Goal: Transaction & Acquisition: Purchase product/service

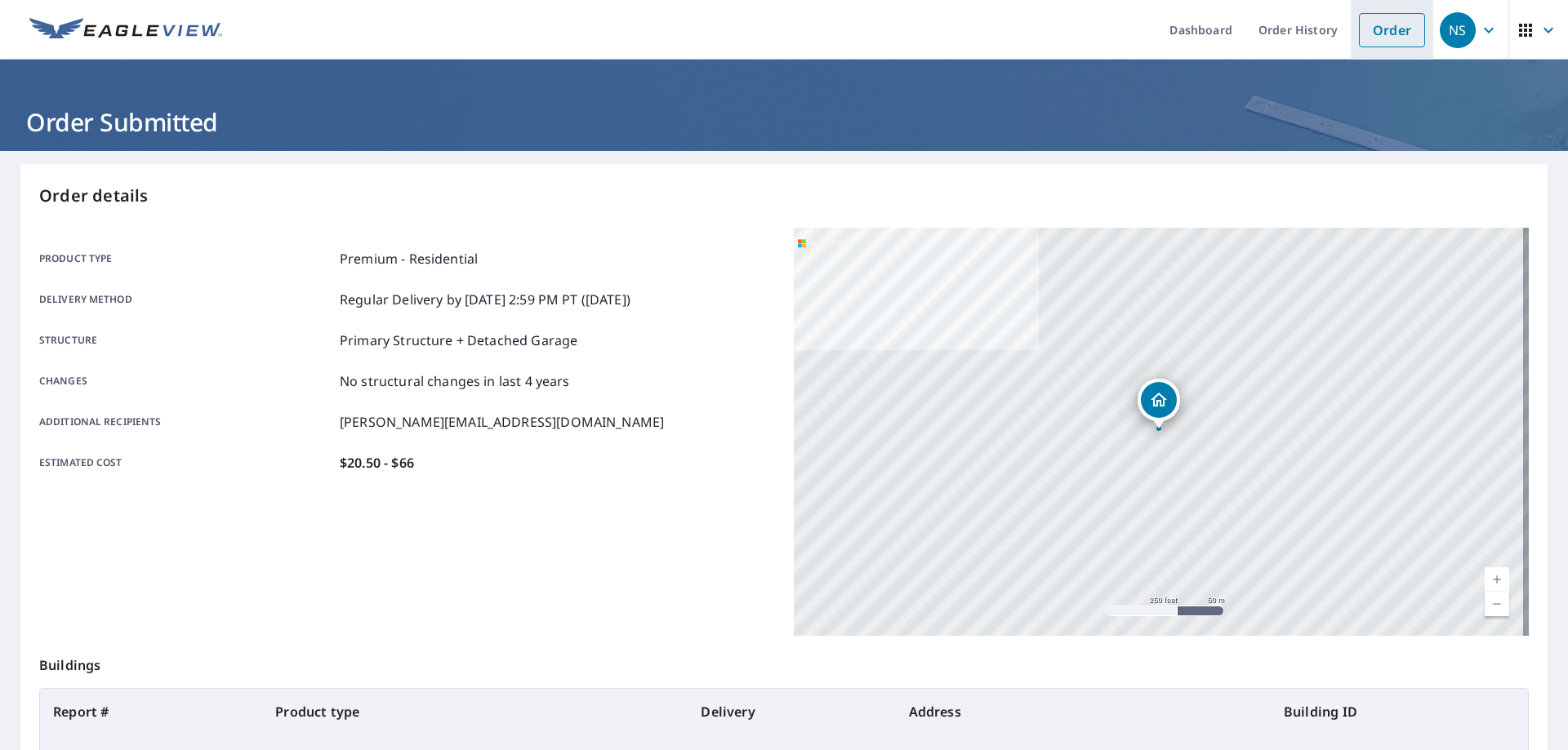
click at [1368, 27] on link "Order" at bounding box center [1392, 29] width 66 height 34
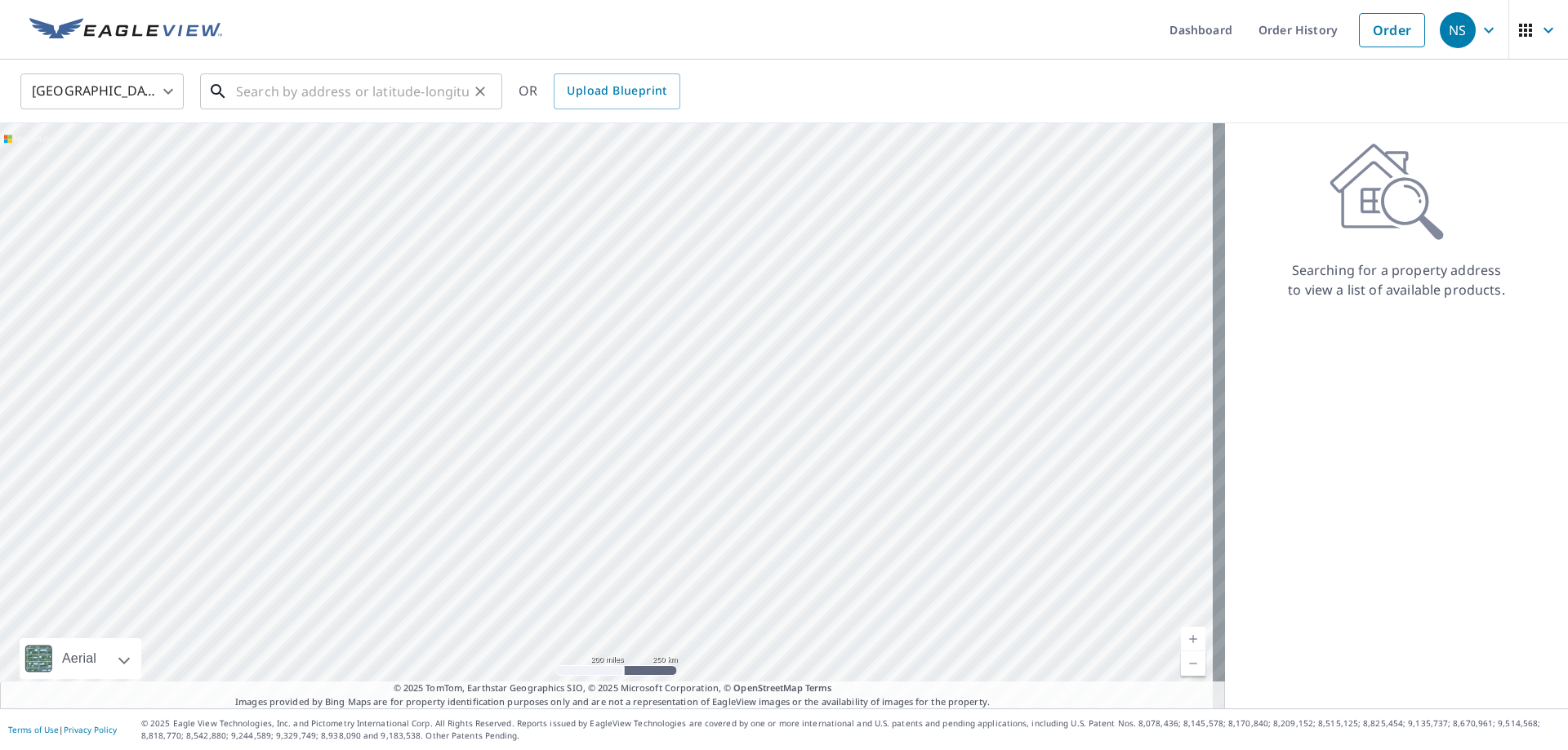
click at [391, 92] on input "text" at bounding box center [352, 91] width 232 height 45
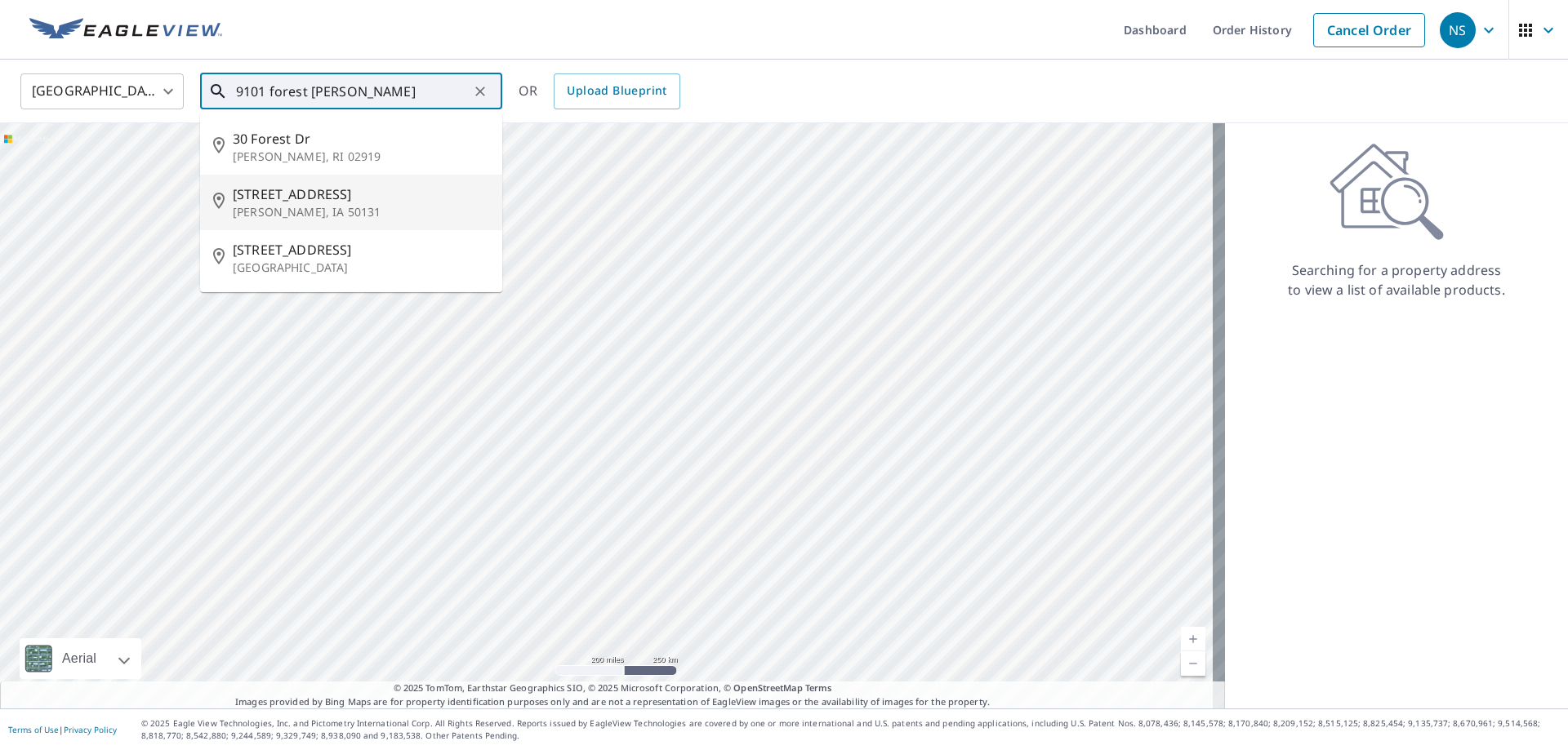
click at [368, 206] on p "[PERSON_NAME], IA 50131" at bounding box center [360, 212] width 256 height 16
type input "[STREET_ADDRESS][PERSON_NAME]"
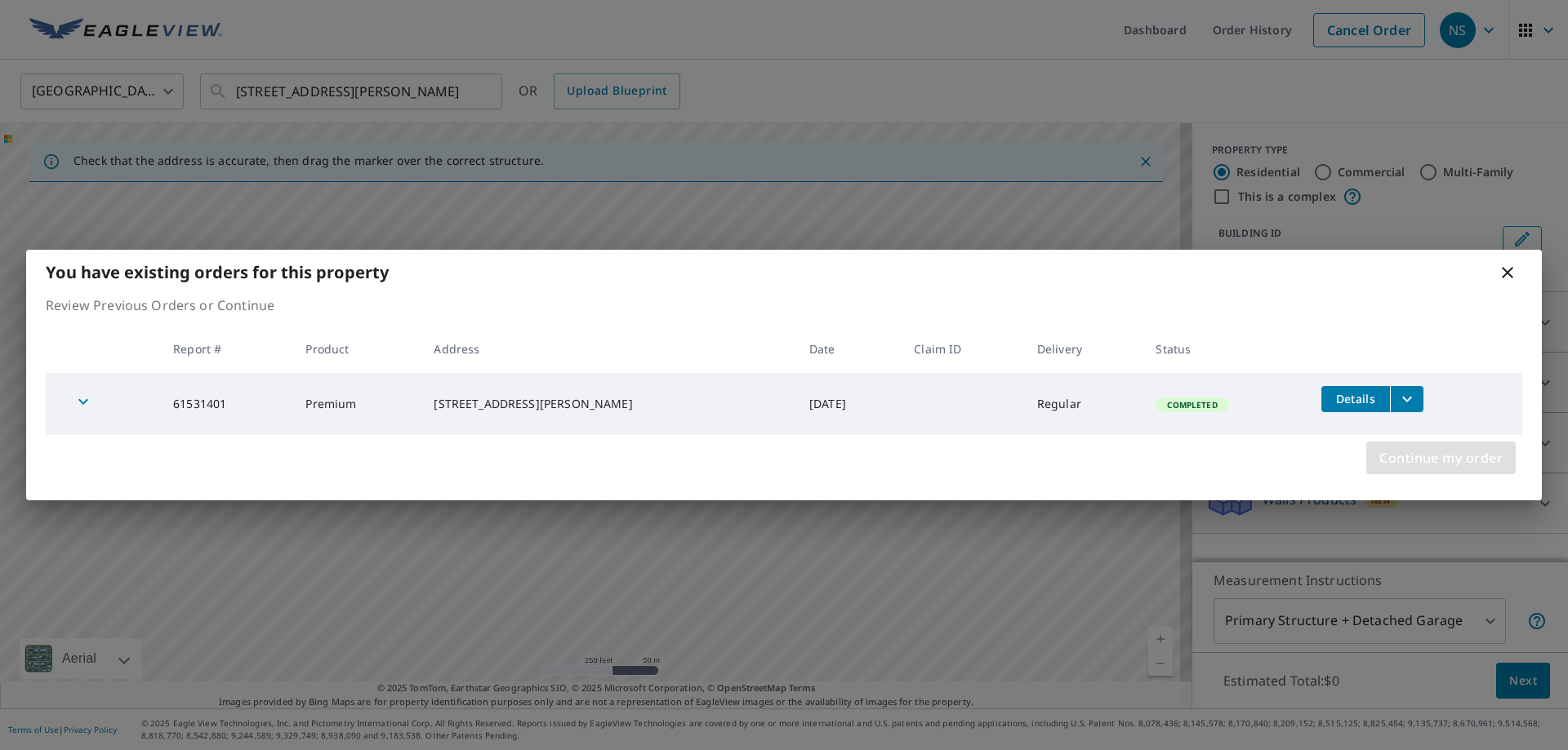
click at [1432, 460] on span "Continue my order" at bounding box center [1440, 458] width 123 height 23
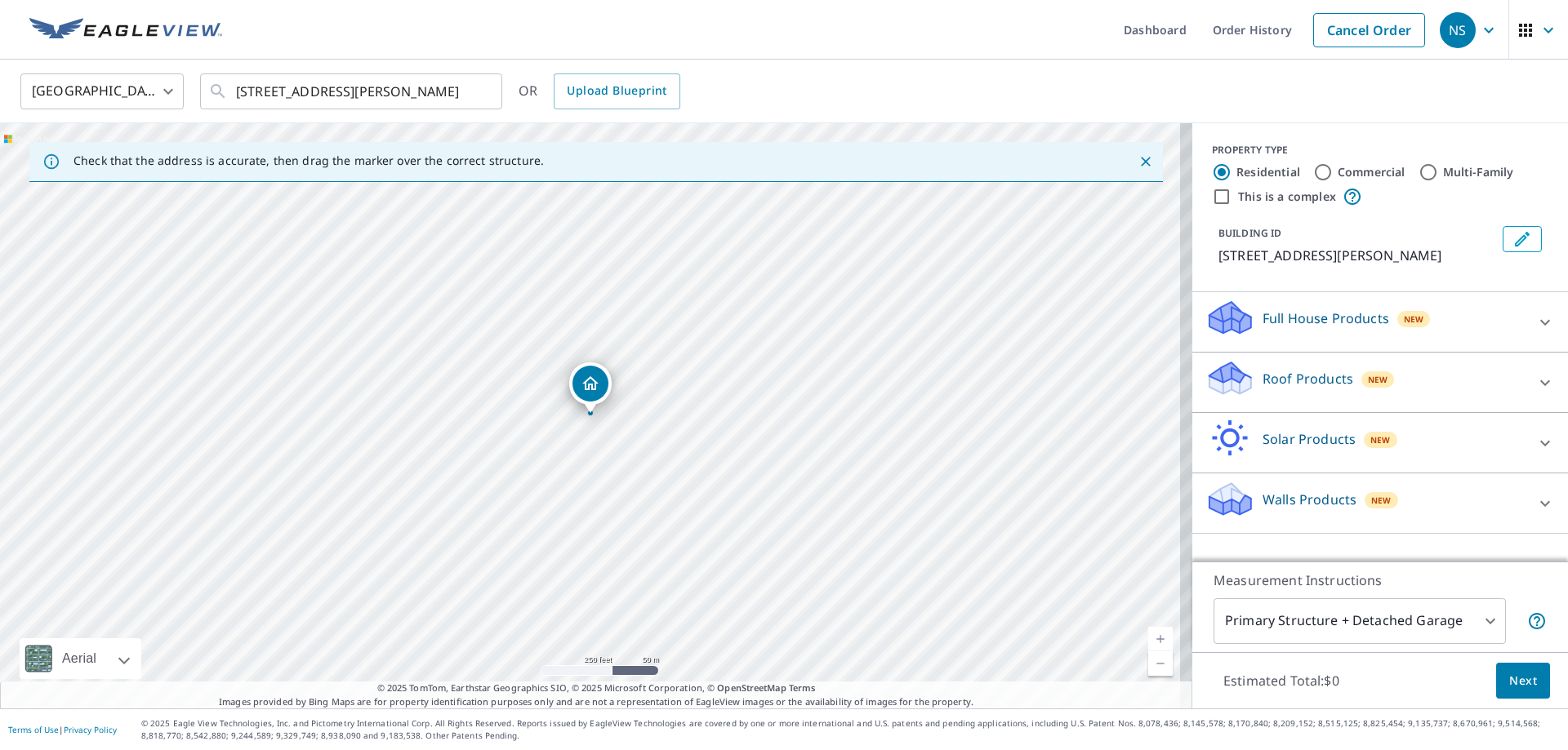
click at [1402, 389] on div "Roof Products New" at bounding box center [1365, 382] width 320 height 46
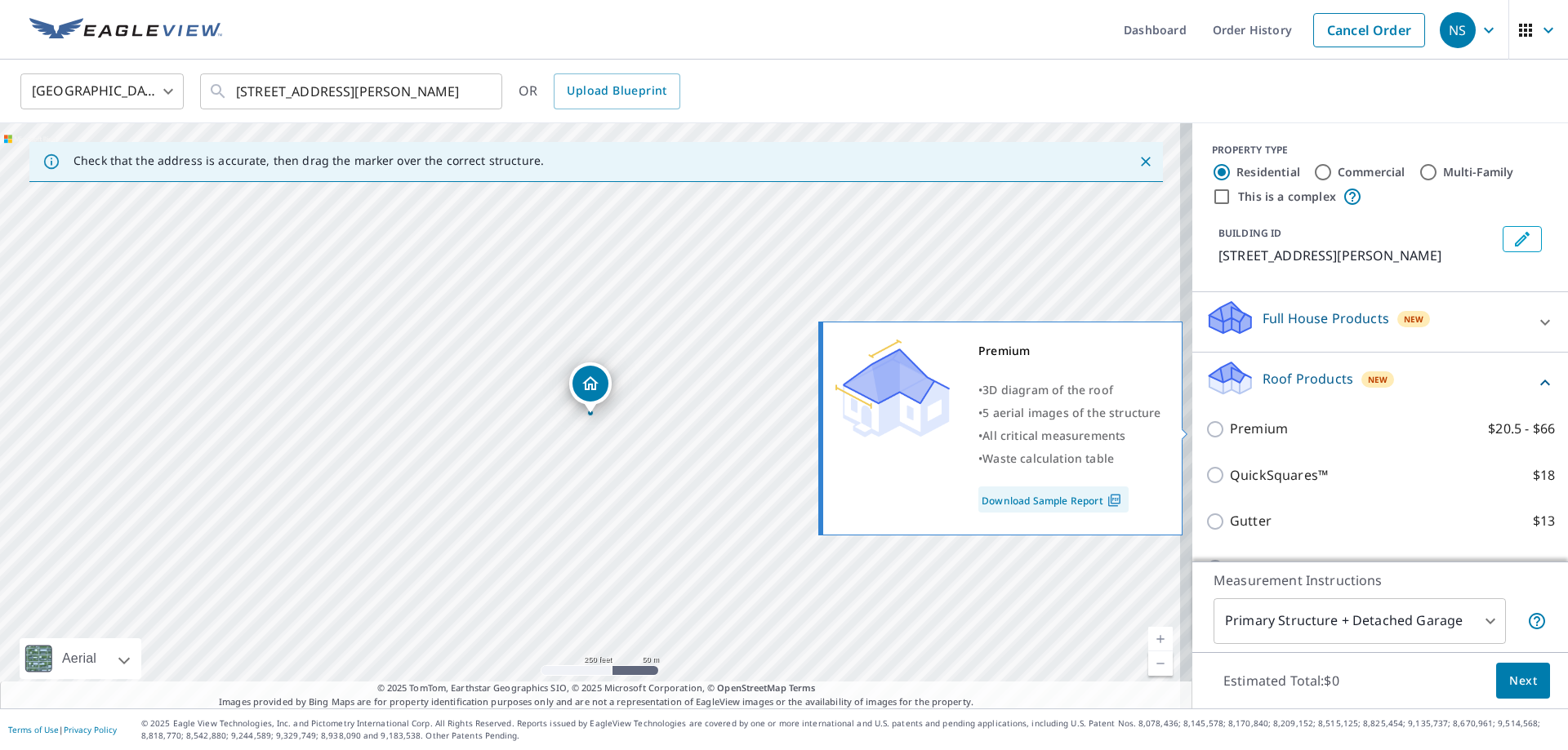
click at [1258, 428] on p "Premium" at bounding box center [1258, 429] width 58 height 20
click at [1229, 428] on input "Premium $20.5 - $66" at bounding box center [1217, 430] width 24 height 19
checkbox input "true"
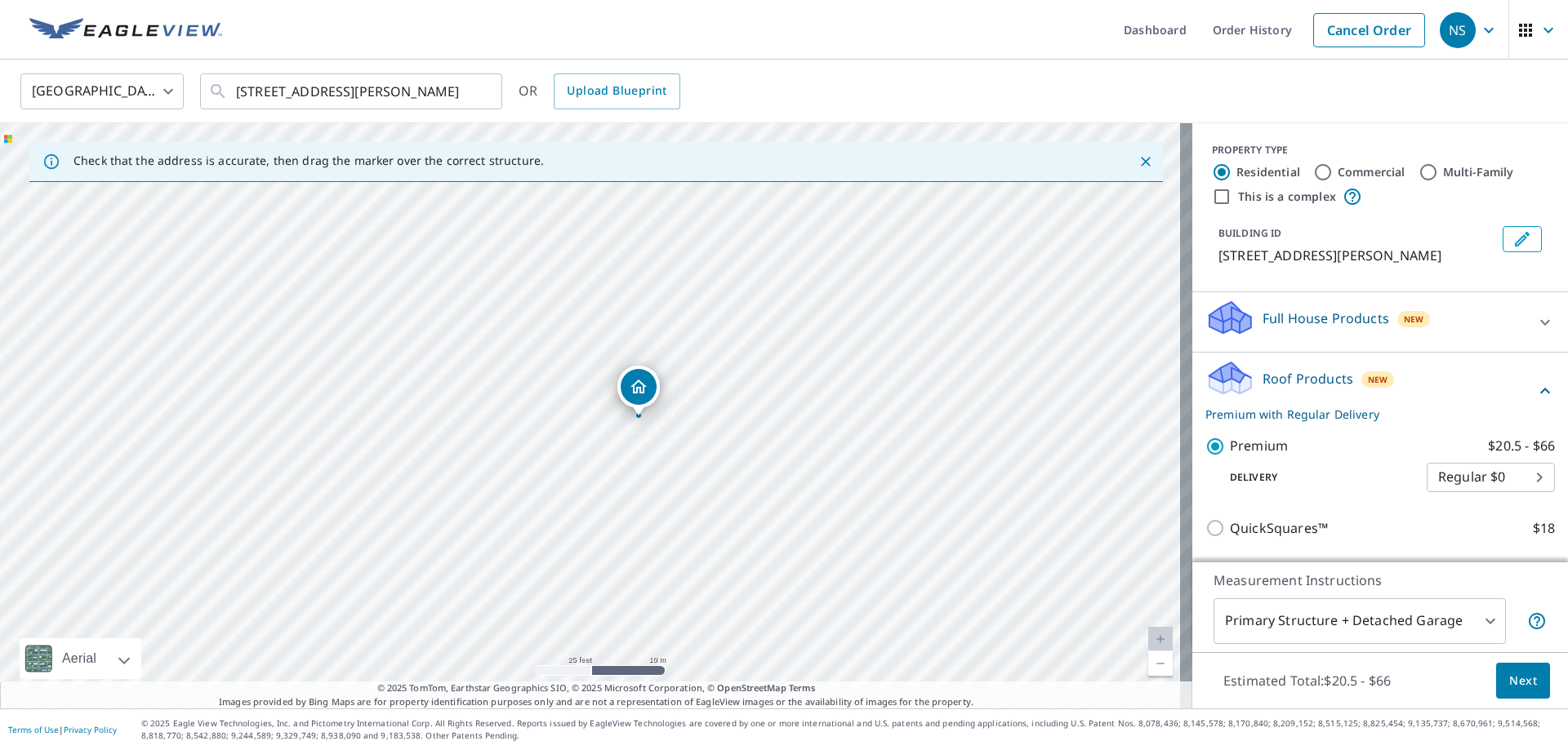
click at [1509, 672] on span "Next" at bounding box center [1523, 680] width 28 height 20
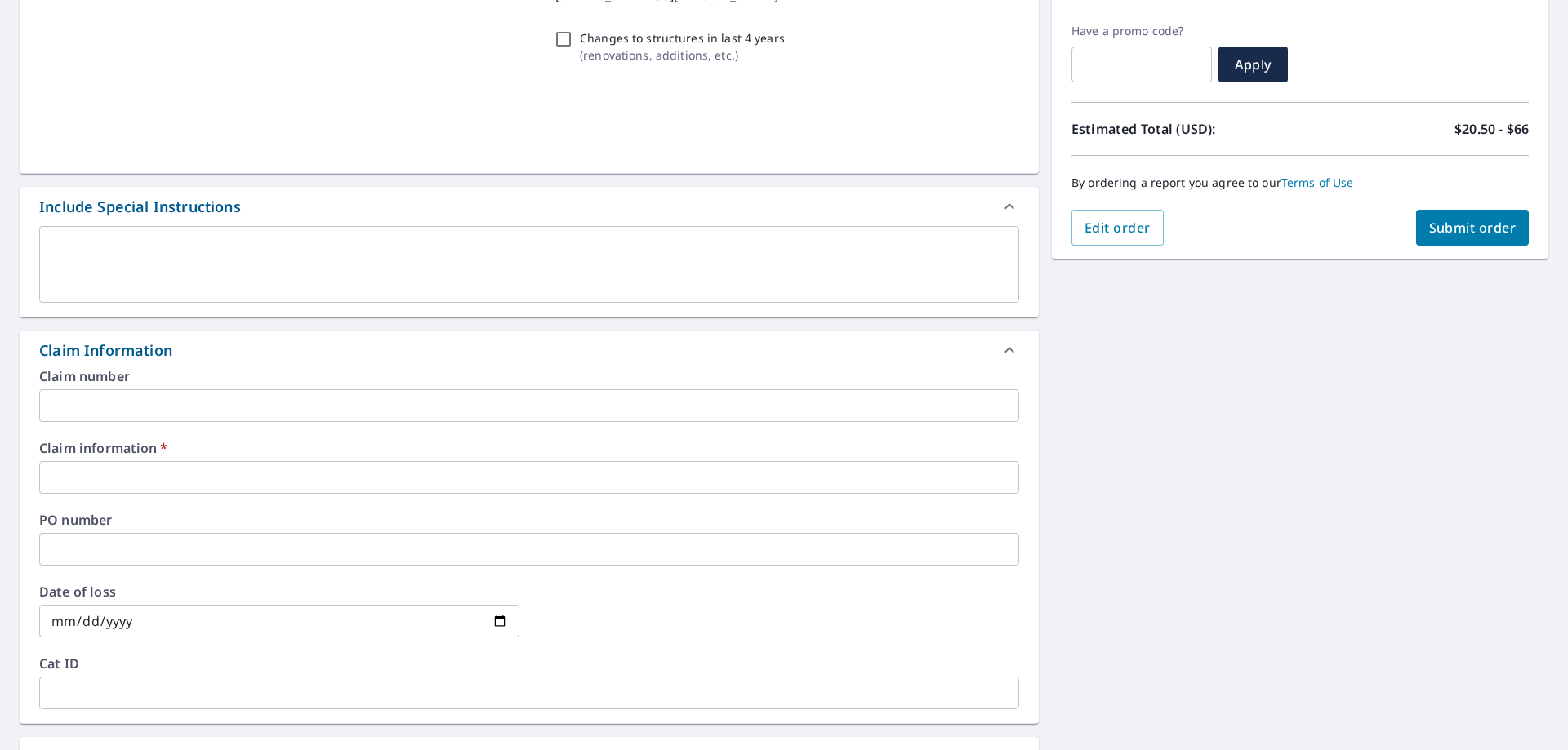
scroll to position [326, 0]
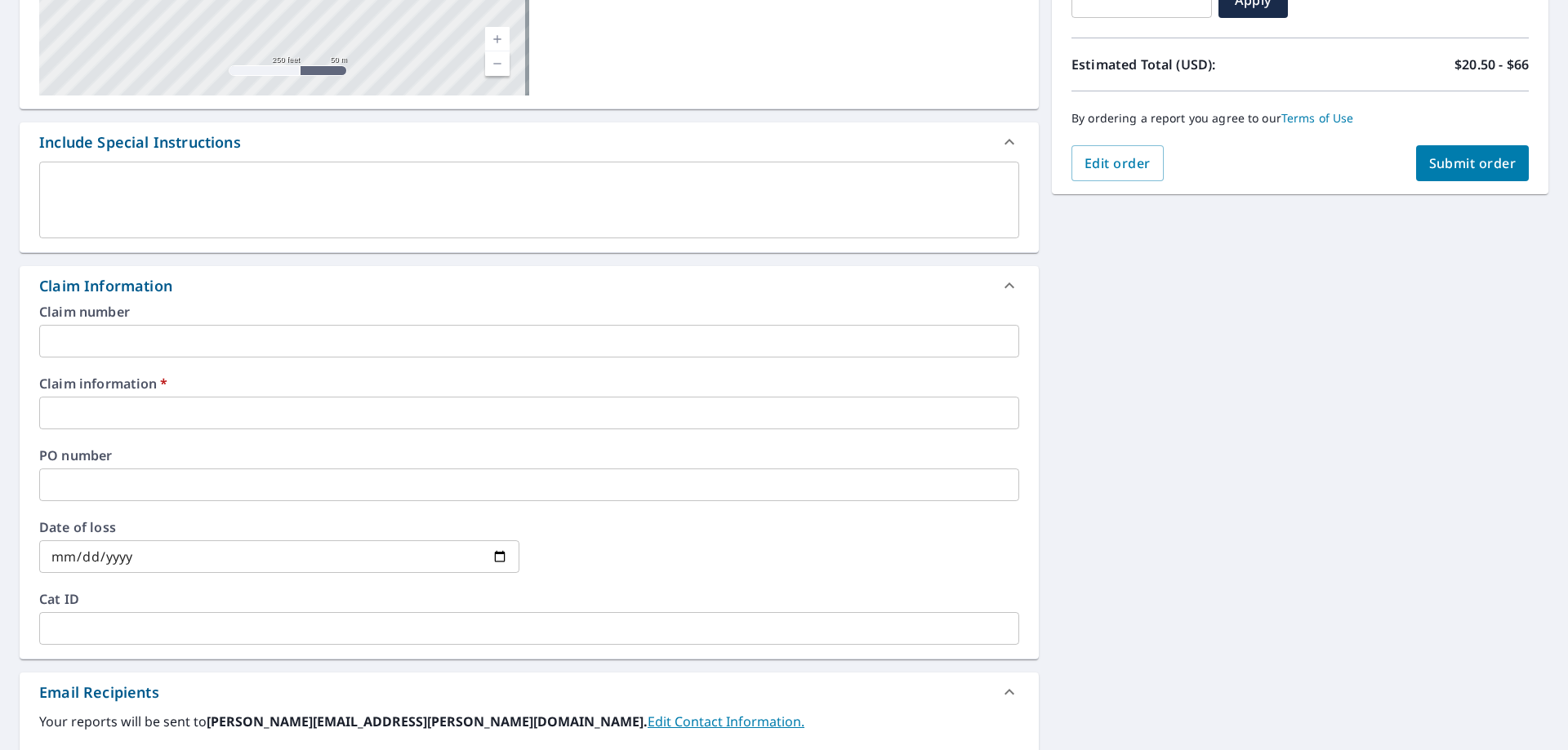
drag, startPoint x: 86, startPoint y: 431, endPoint x: 87, endPoint y: 421, distance: 10.0
click at [86, 428] on div "Claim number ​ Claim information   * ​ PO number ​ Date of loss ​ Cat ID ​" at bounding box center [528, 481] width 1019 height 353
click at [88, 416] on input "text" at bounding box center [528, 413] width 980 height 33
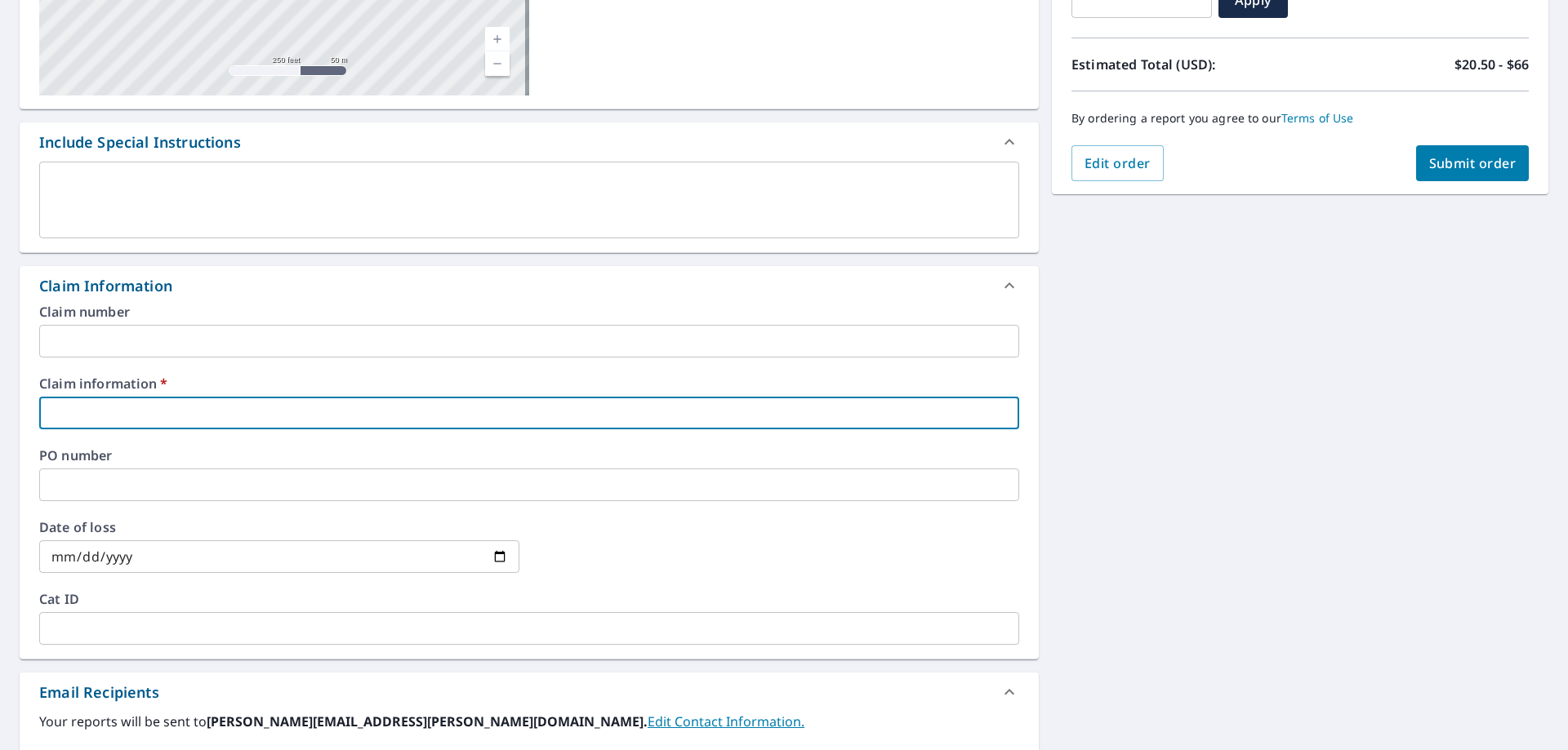
type input "374388"
checkbox input "true"
drag, startPoint x: 116, startPoint y: 442, endPoint x: 133, endPoint y: 446, distance: 17.5
click at [133, 446] on div "Claim number ​ Claim information   * 374388 ​ PO number ​ Date of loss ​ Cat ID…" at bounding box center [528, 481] width 1019 height 353
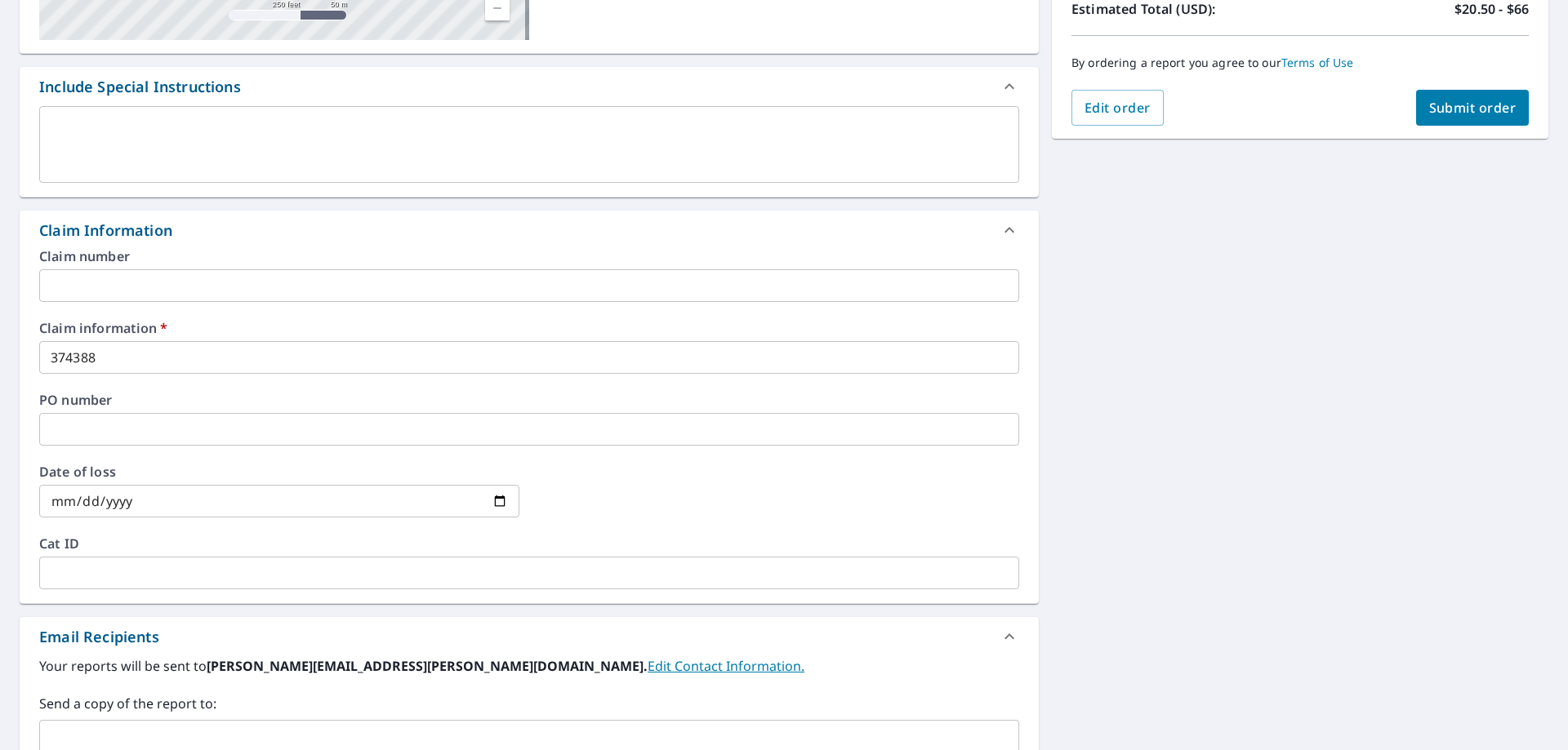
scroll to position [490, 0]
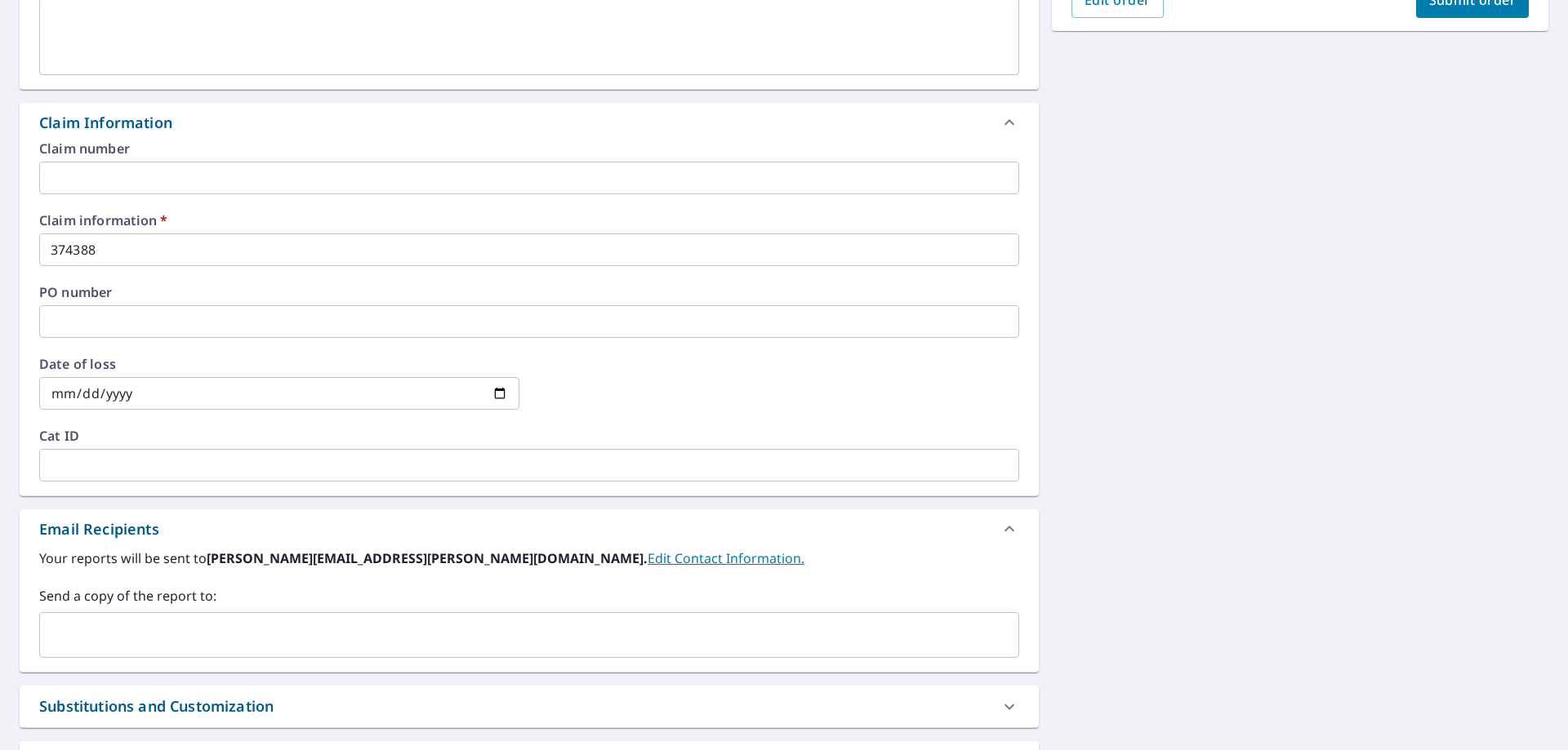
click at [185, 628] on input "text" at bounding box center [517, 635] width 941 height 31
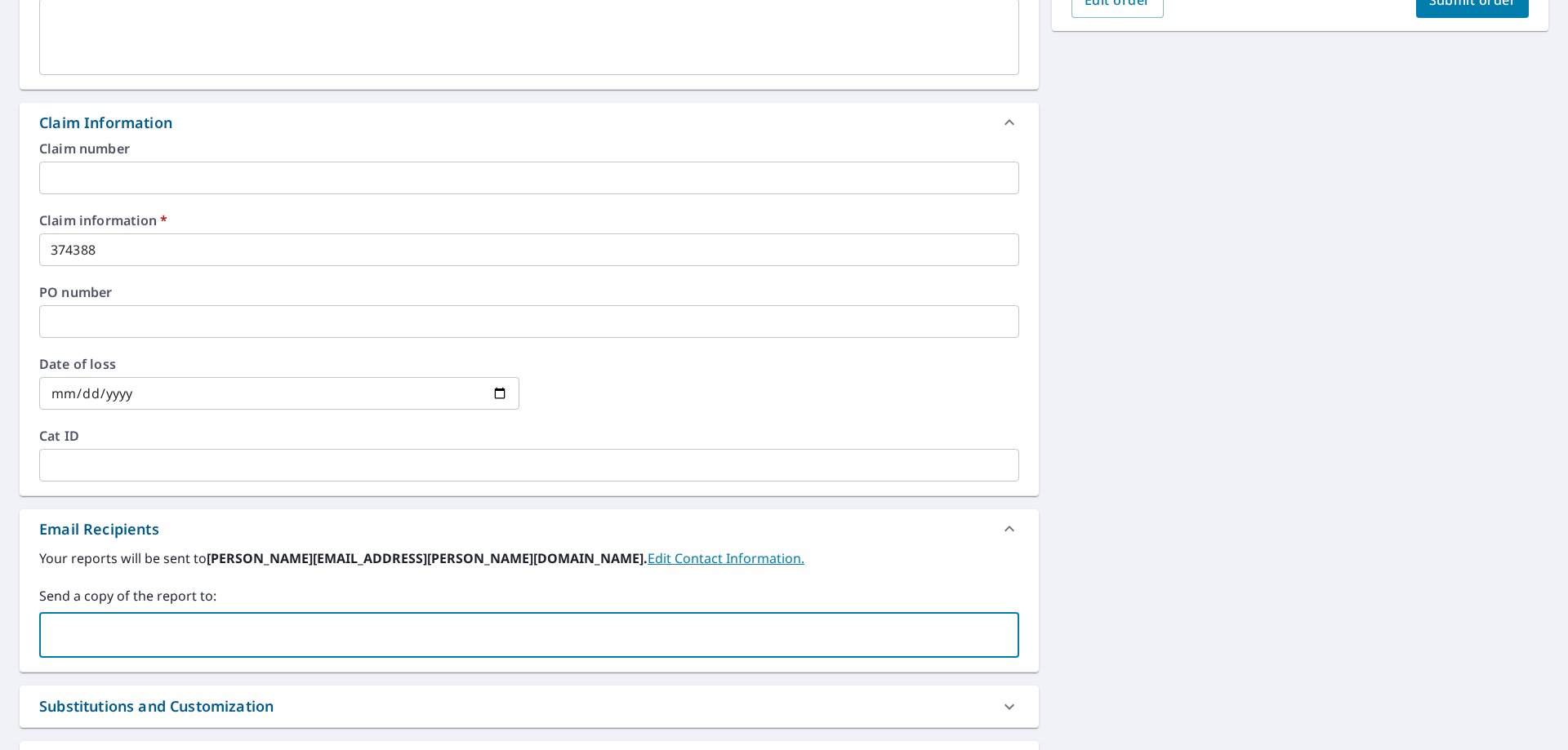
type input "[PERSON_NAME][EMAIL_ADDRESS][DOMAIN_NAME]"
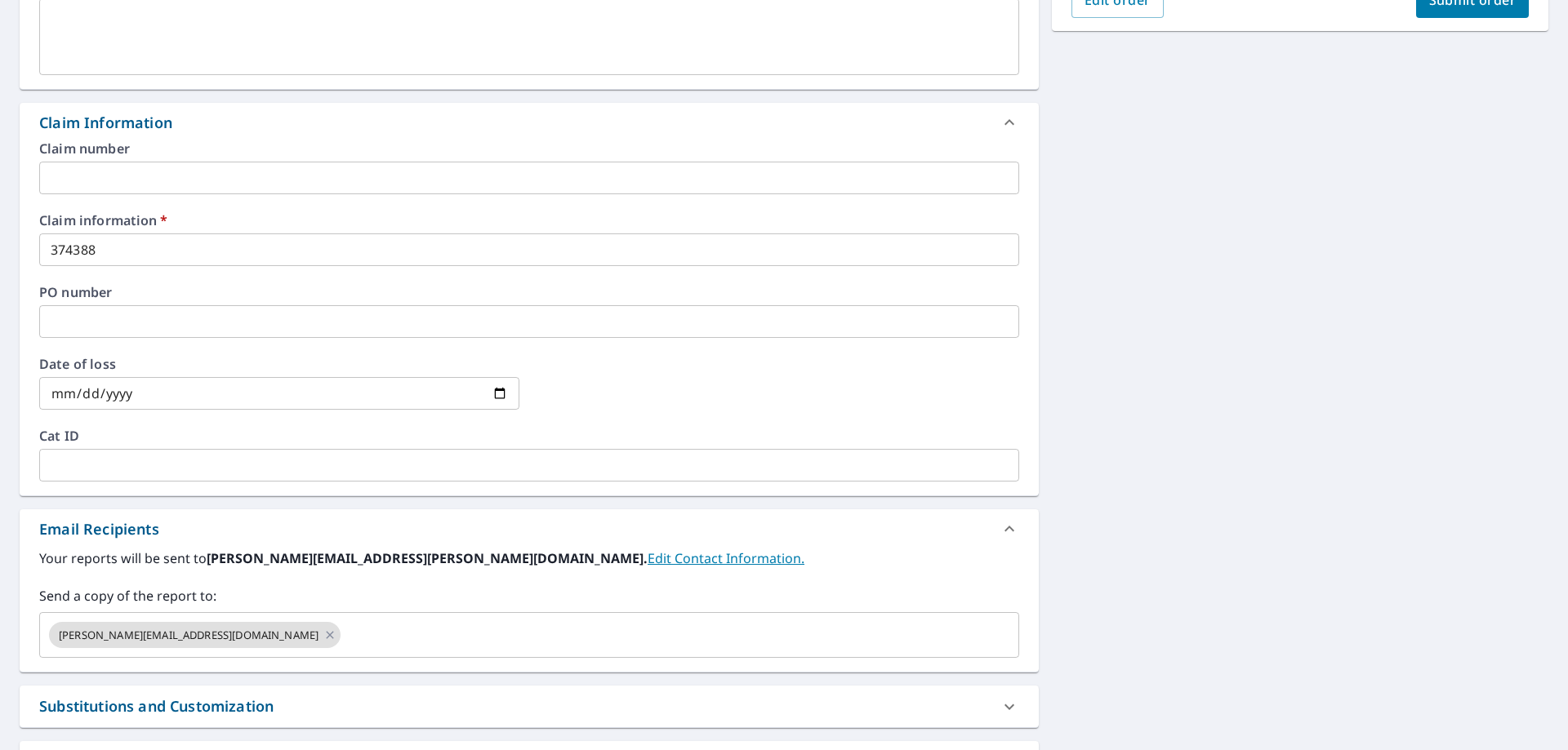
click at [1321, 454] on div "[STREET_ADDRESS][PERSON_NAME] Aerial Road A standard road map Aerial A detailed…" at bounding box center [784, 283] width 1568 height 1244
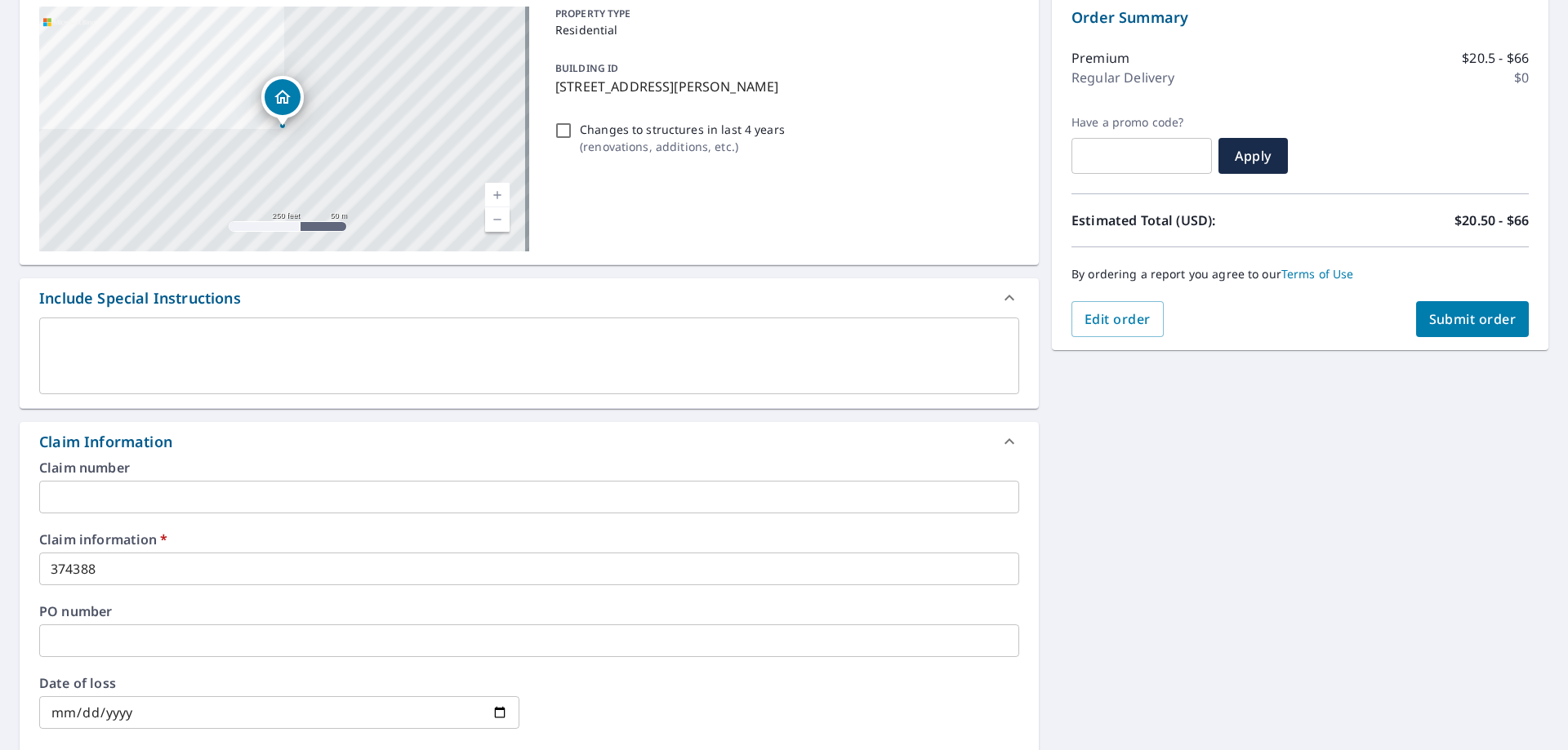
scroll to position [164, 0]
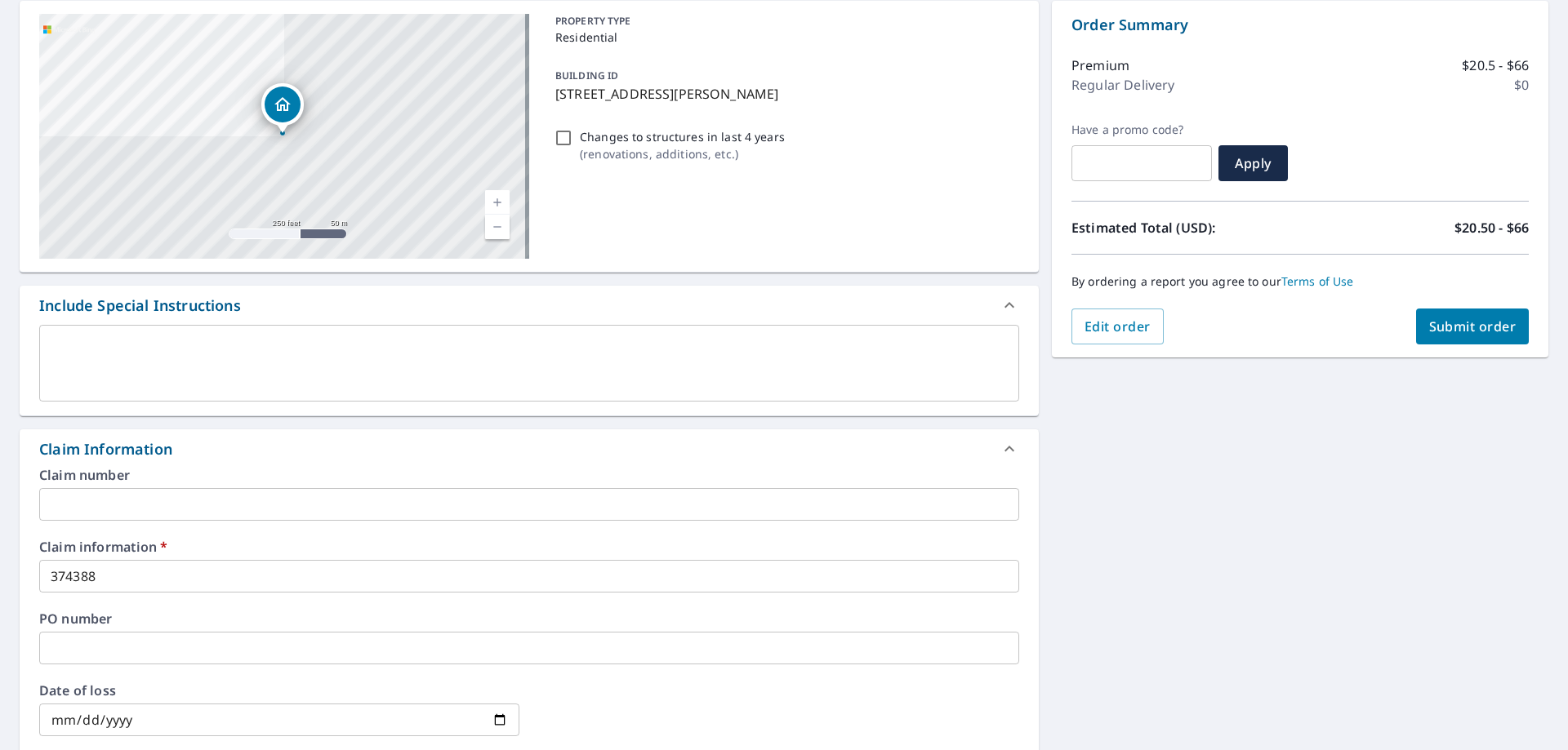
click at [1441, 327] on span "Submit order" at bounding box center [1472, 326] width 87 height 18
checkbox input "true"
